Goal: Check status

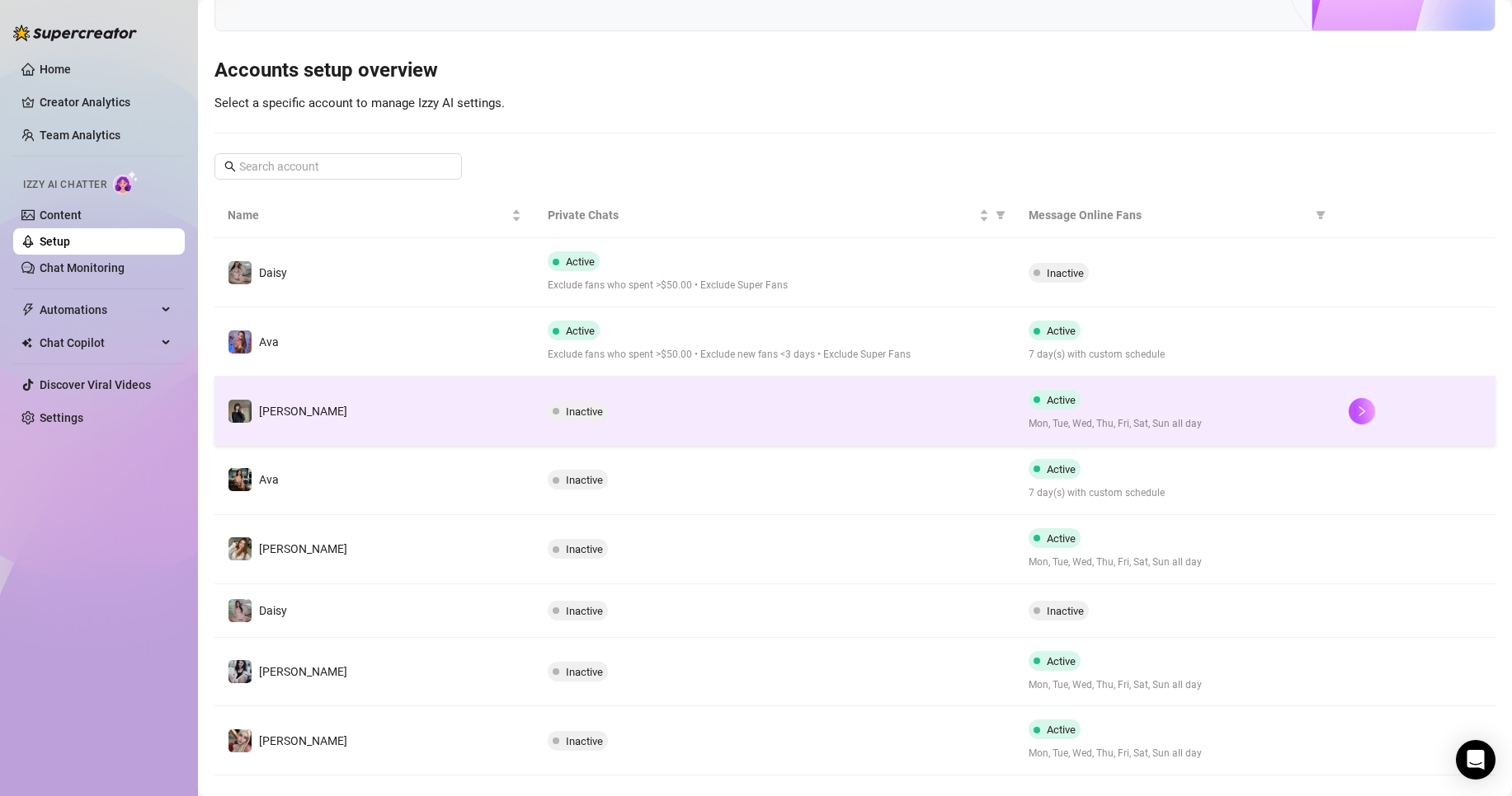
scroll to position [151, 0]
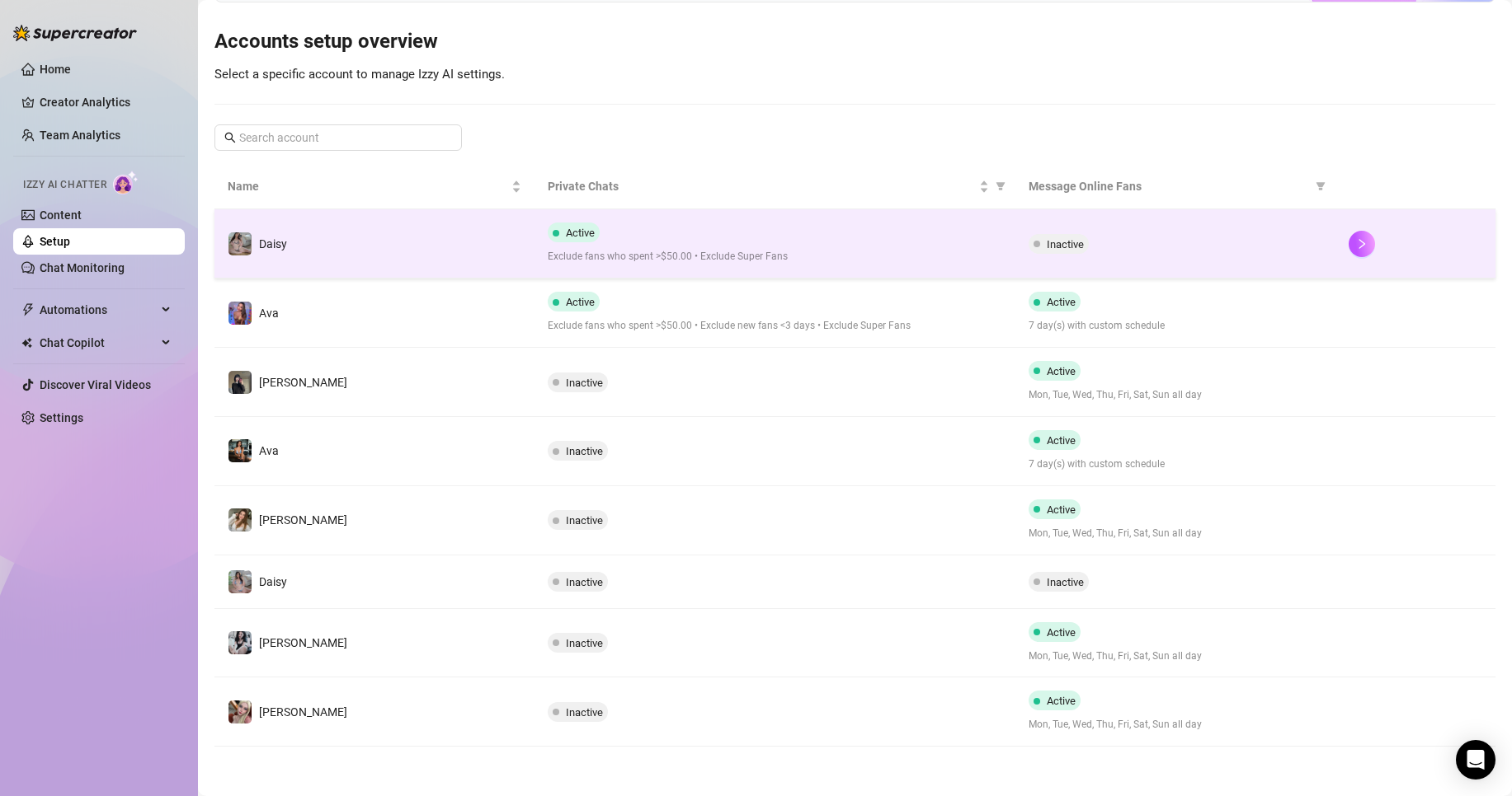
click at [636, 253] on span "Exclude fans who spent >$50.00 • Exclude Super Fans" at bounding box center [774, 257] width 453 height 15
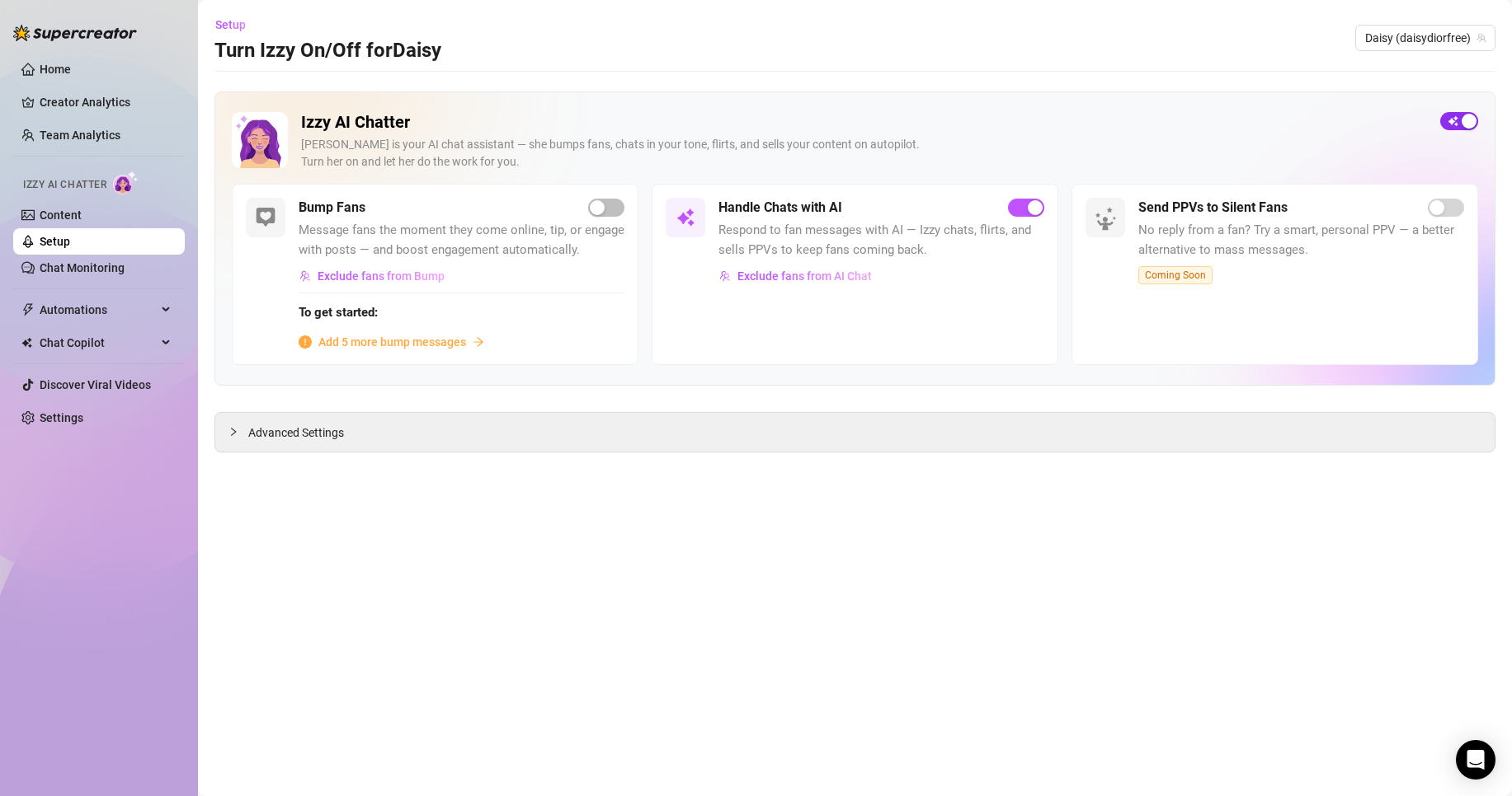
click at [1461, 116] on div "button" at bounding box center [1468, 120] width 15 height 15
click at [1379, 40] on span "Daisy (daisydiorfree)" at bounding box center [1425, 38] width 120 height 25
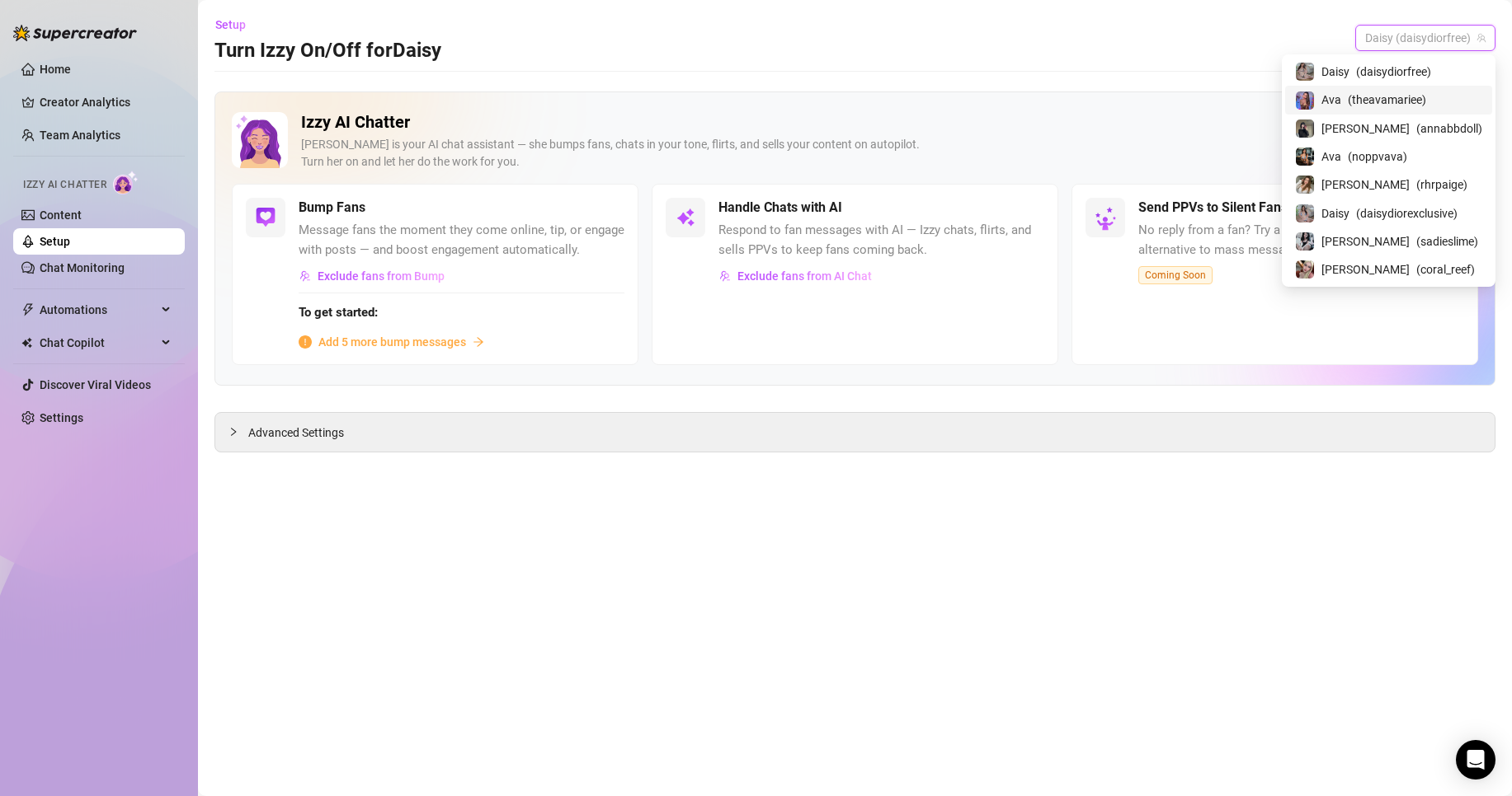
click at [1387, 99] on span "( theavamariee )" at bounding box center [1386, 99] width 78 height 18
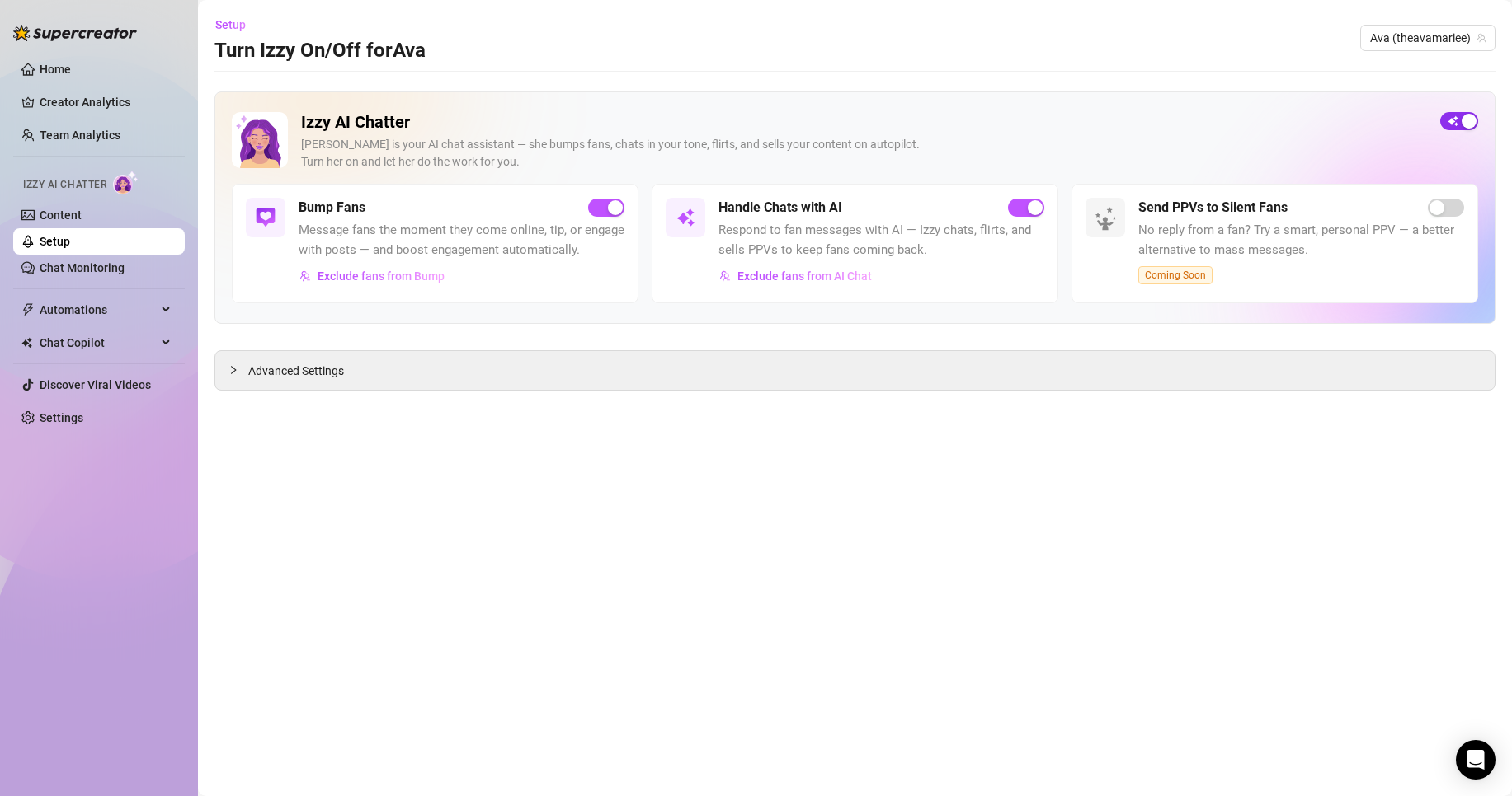
click at [1449, 123] on span "button" at bounding box center [1459, 120] width 38 height 18
click at [120, 142] on link "Team Analytics" at bounding box center [80, 135] width 81 height 13
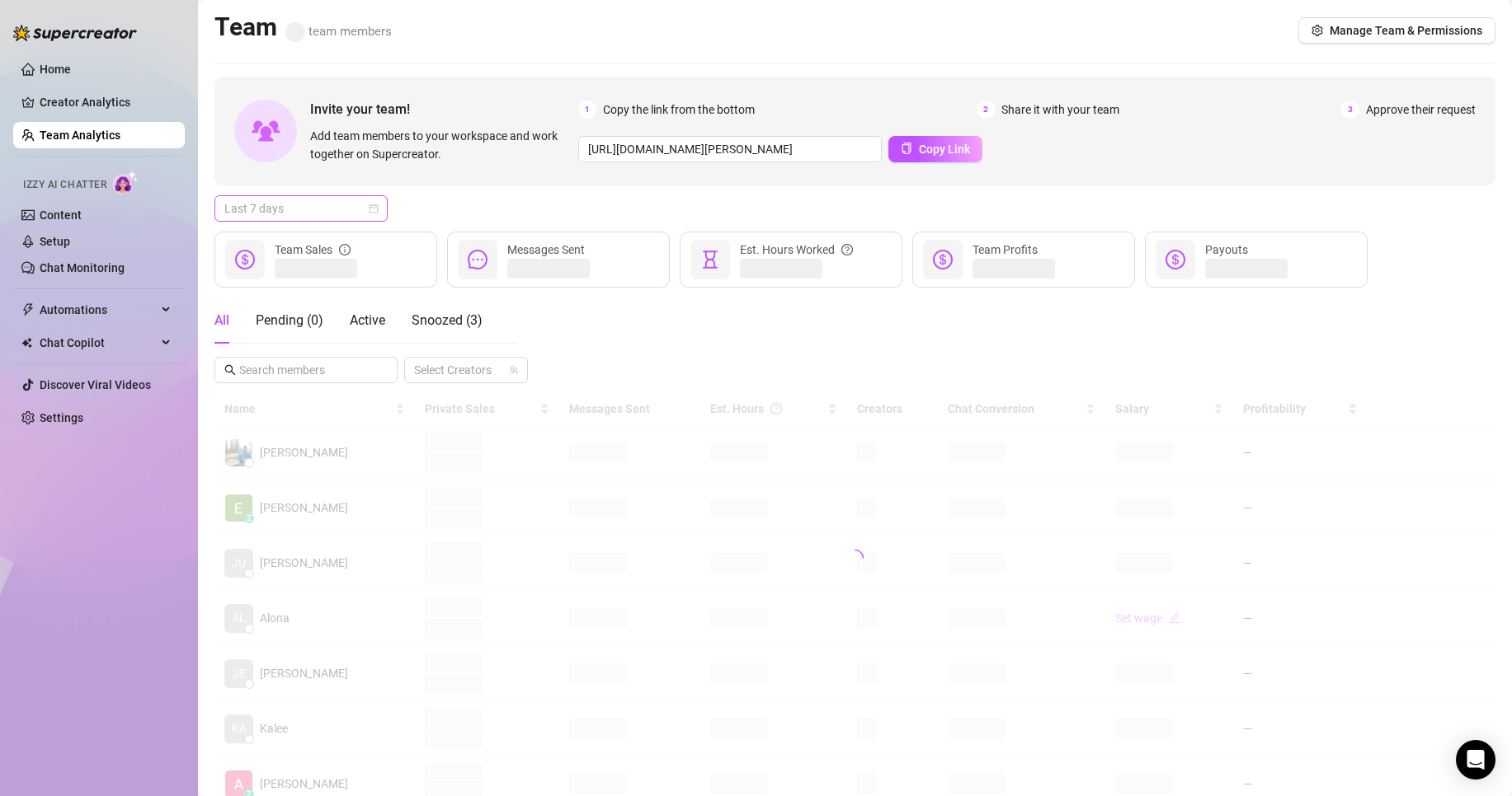
click at [305, 213] on span "Last 7 days" at bounding box center [301, 208] width 153 height 25
click at [315, 347] on div "Custom date" at bounding box center [301, 346] width 147 height 18
type input "[DATE]"
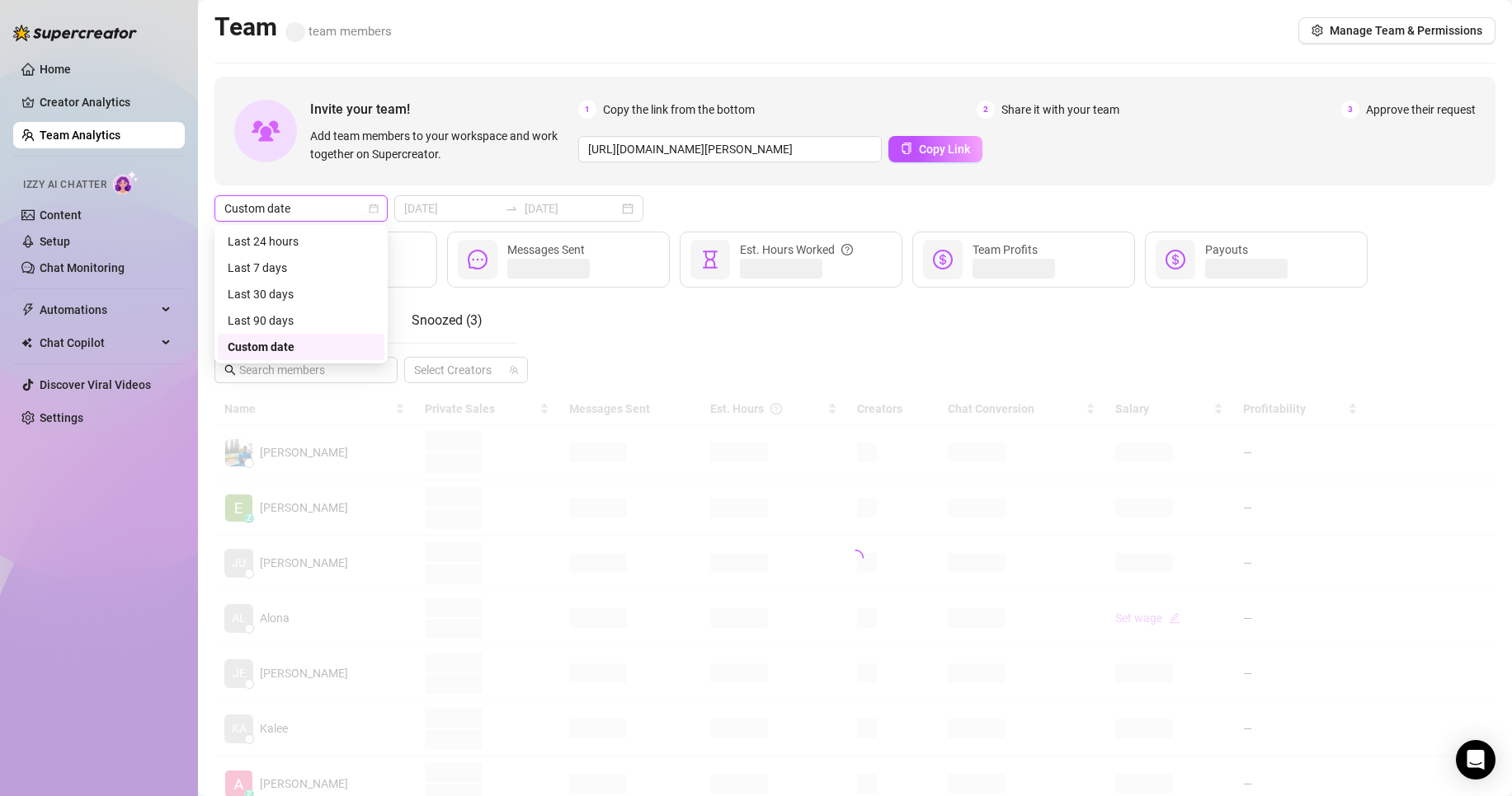
type input "[DATE]"
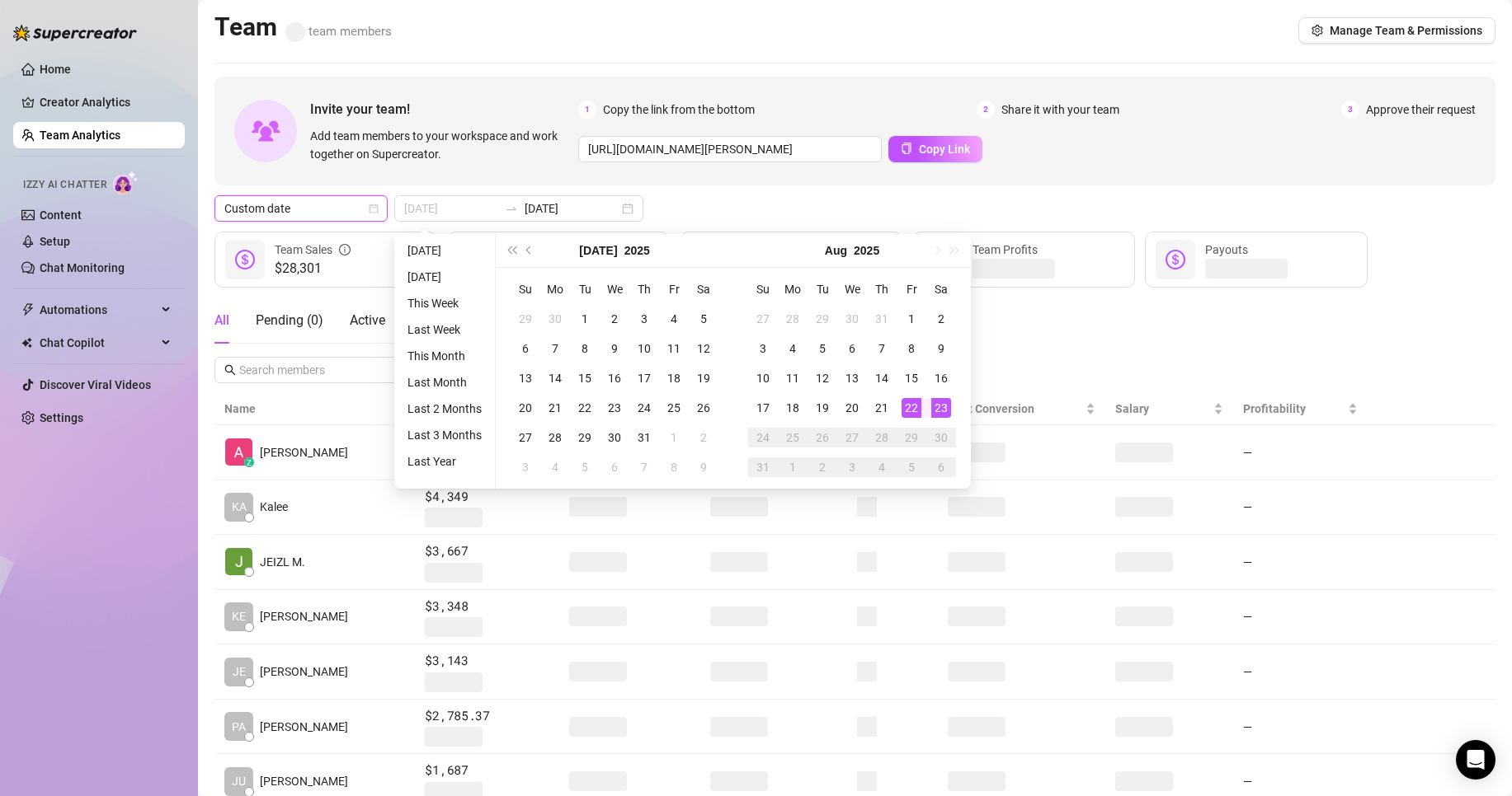
type input "[DATE]"
click at [919, 410] on div "22" at bounding box center [911, 407] width 20 height 20
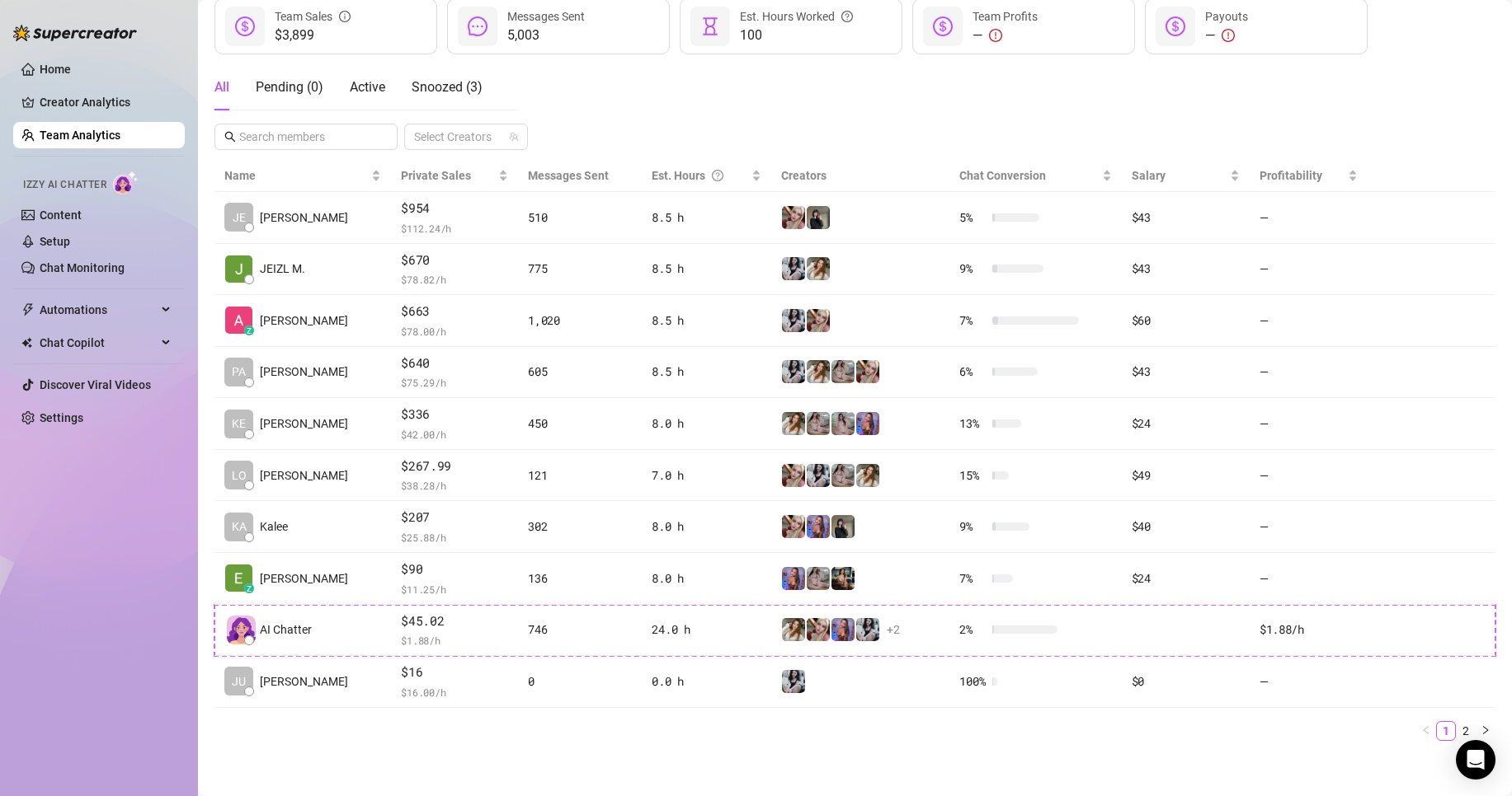
scroll to position [241, 0]
